Goal: Book appointment/travel/reservation

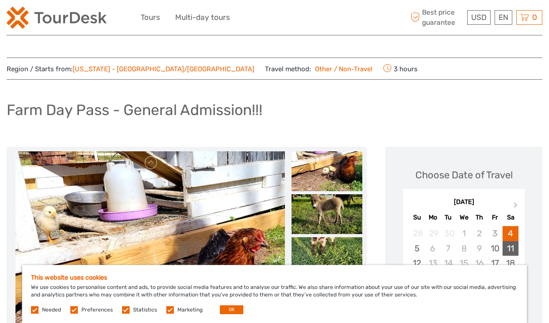
click at [507, 248] on div "11" at bounding box center [509, 248] width 15 height 15
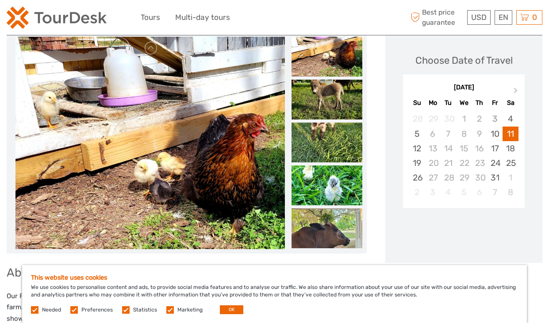
scroll to position [115, 0]
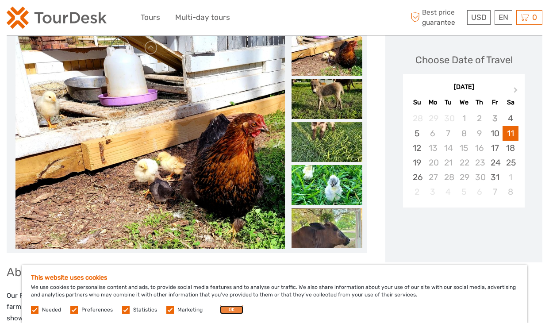
click at [224, 312] on button "OK" at bounding box center [231, 309] width 23 height 9
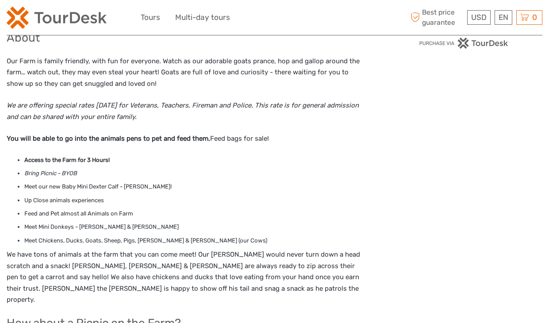
scroll to position [381, 0]
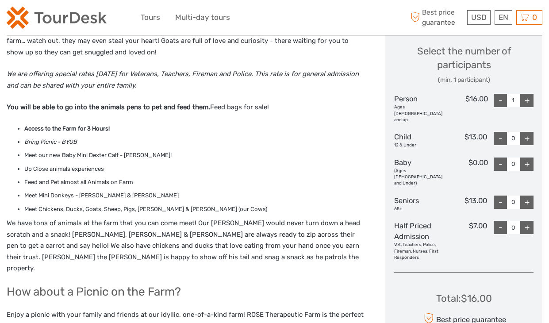
click at [526, 98] on div "+" at bounding box center [526, 100] width 13 height 13
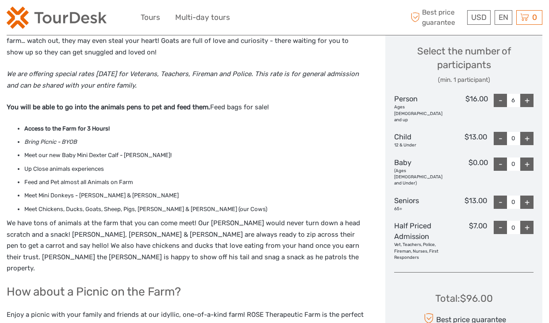
click at [526, 98] on div "+" at bounding box center [526, 100] width 13 height 13
click at [529, 101] on div "+" at bounding box center [526, 100] width 13 height 13
type input "10"
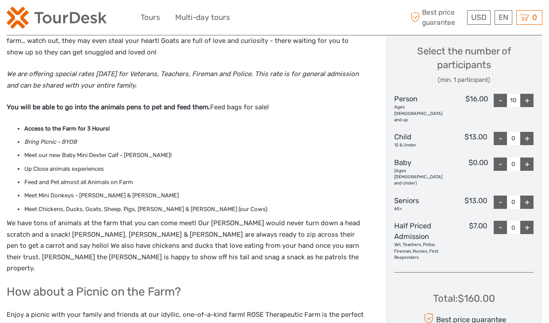
click at [528, 132] on div "+" at bounding box center [526, 138] width 13 height 13
type input "2"
click at [501, 102] on div "-" at bounding box center [499, 100] width 13 height 13
type input "9"
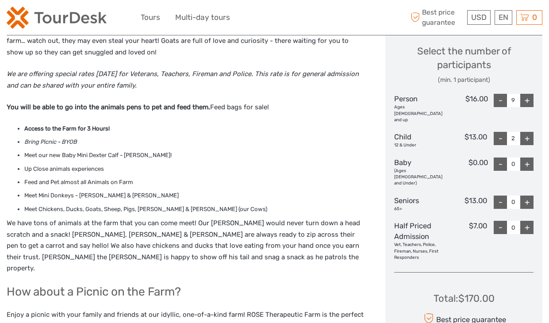
click at [526, 239] on div "Select the number of participants (min. 1 participant) Person Ages [DEMOGRAPHIC…" at bounding box center [463, 148] width 139 height 233
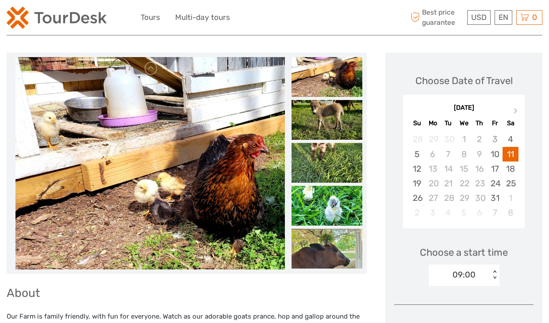
scroll to position [0, 0]
